Goal: Find contact information: Find contact information

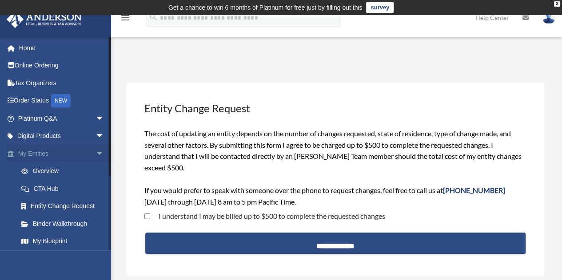
click at [50, 151] on link "My Entities arrow_drop_down" at bounding box center [62, 154] width 112 height 18
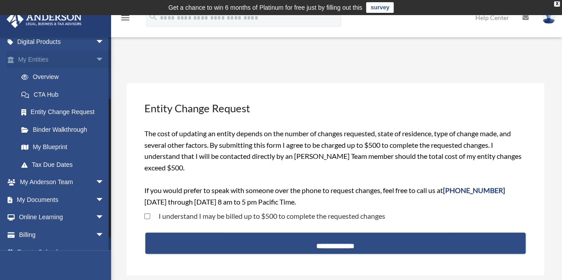
scroll to position [95, 0]
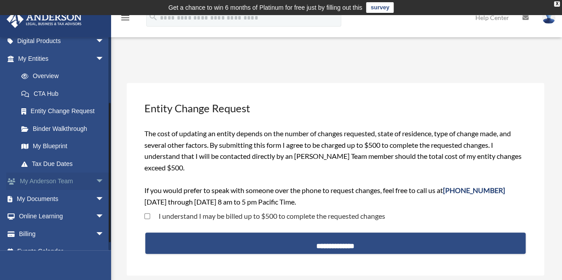
click at [36, 182] on link "My Anderson Team arrow_drop_down" at bounding box center [62, 182] width 112 height 18
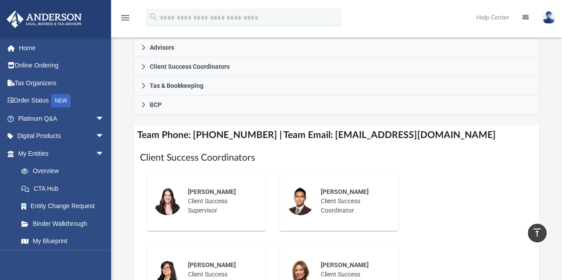
scroll to position [297, 0]
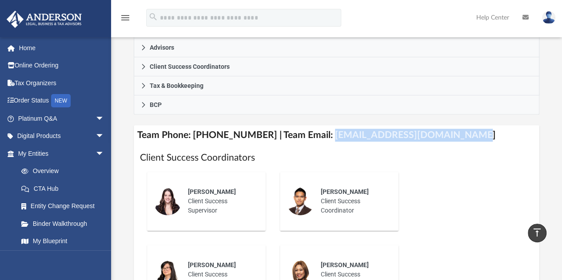
drag, startPoint x: 316, startPoint y: 134, endPoint x: 450, endPoint y: 143, distance: 133.7
click at [450, 143] on h4 "Team Phone: (725) 201-7371 | Team Email: myteam@andersonadvisors.com" at bounding box center [337, 135] width 406 height 20
copy h4 "myteam@andersonadvisors.com"
